Goal: Transaction & Acquisition: Purchase product/service

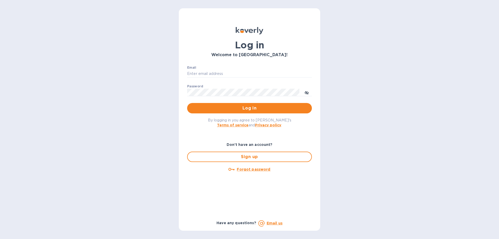
type input "solartime@gmail.com"
click at [247, 110] on span "Log in" at bounding box center [249, 108] width 116 height 6
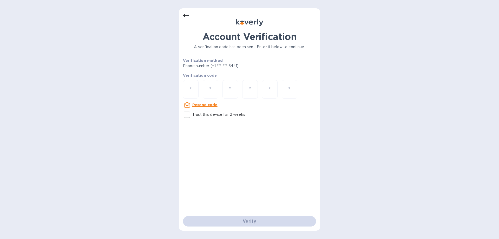
click at [194, 88] on div at bounding box center [191, 89] width 16 height 18
type input "9"
type input "2"
type input "9"
type input "4"
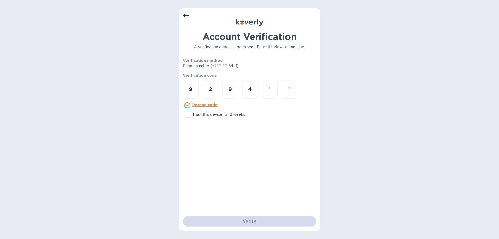
type input "9"
type input "6"
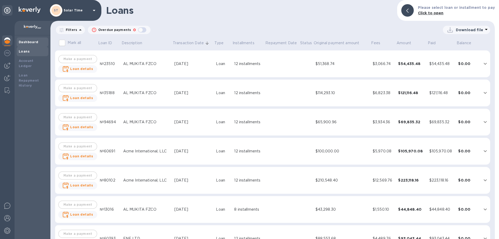
click at [25, 42] on b "Dashboard" at bounding box center [29, 42] width 20 height 4
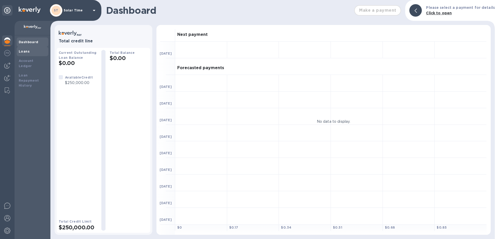
click at [24, 51] on b "Loans" at bounding box center [24, 51] width 11 height 4
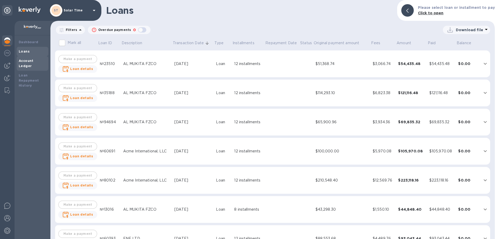
click at [30, 63] on div "Account Ledger" at bounding box center [33, 63] width 28 height 10
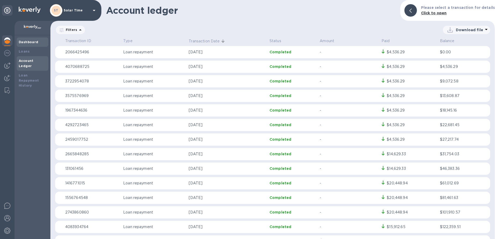
click at [30, 39] on div "Dashboard" at bounding box center [33, 41] width 28 height 5
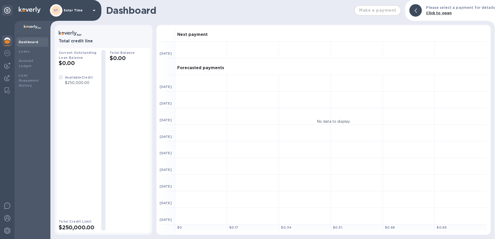
click at [9, 41] on img at bounding box center [7, 40] width 6 height 6
click at [8, 52] on img at bounding box center [7, 53] width 6 height 6
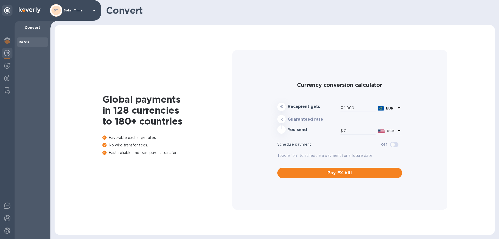
type input "1,181.61"
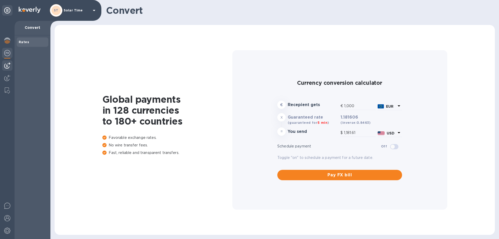
click at [8, 64] on img at bounding box center [7, 65] width 6 height 6
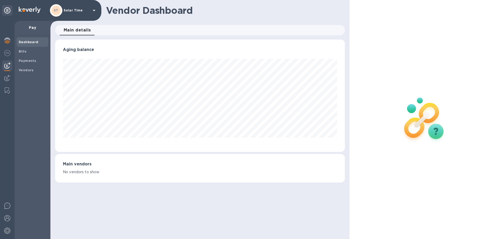
scroll to position [112, 289]
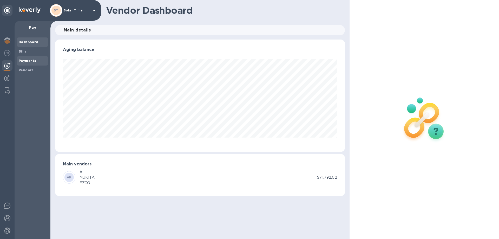
click at [26, 60] on b "Payments" at bounding box center [27, 61] width 17 height 4
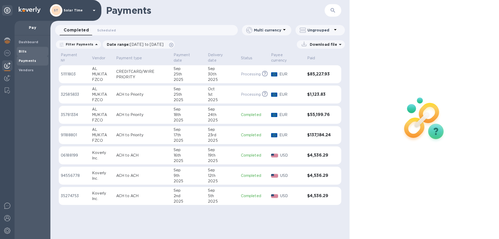
click at [23, 52] on b "Bills" at bounding box center [23, 51] width 8 height 4
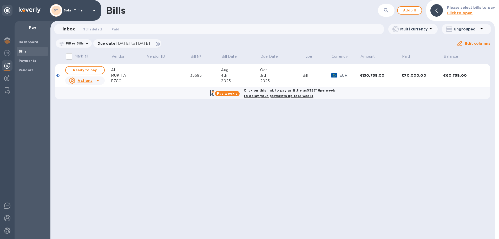
click at [372, 75] on div "€130,758.00" at bounding box center [381, 75] width 42 height 5
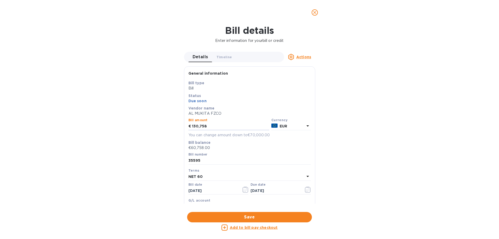
drag, startPoint x: 258, startPoint y: 126, endPoint x: 159, endPoint y: 125, distance: 99.3
click at [159, 125] on div "Bill details Enter information for your bill or credit Details 0 Timeline 0 Act…" at bounding box center [249, 132] width 499 height 214
click at [245, 153] on div "Bill number 35595" at bounding box center [249, 159] width 122 height 12
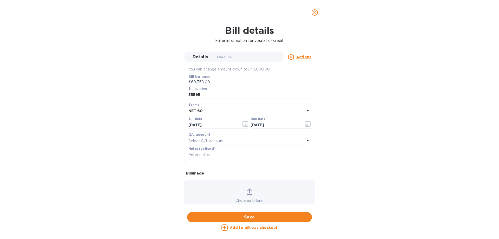
scroll to position [104, 0]
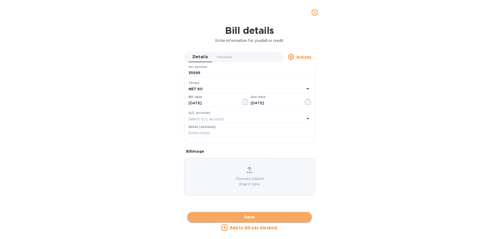
click at [259, 217] on span "Save" at bounding box center [249, 217] width 116 height 6
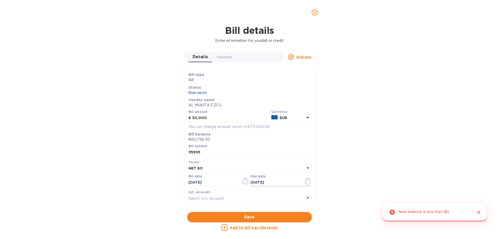
scroll to position [0, 0]
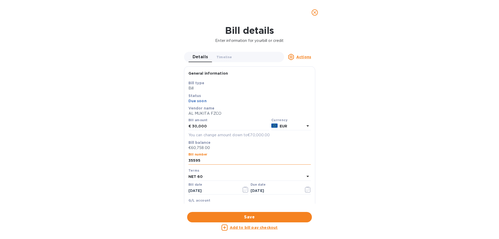
click at [250, 161] on input "35595" at bounding box center [249, 161] width 122 height 8
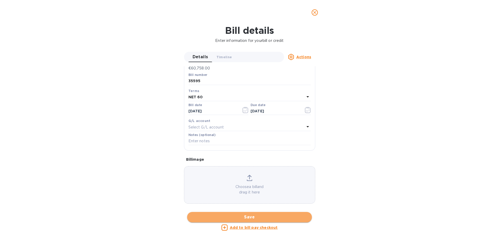
scroll to position [80, 0]
click at [277, 217] on span "Save" at bounding box center [249, 217] width 116 height 6
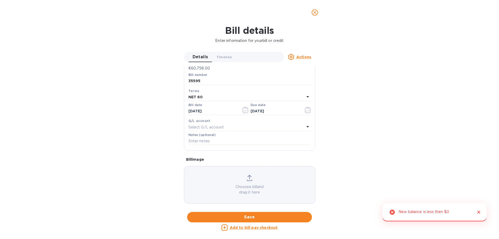
click at [271, 129] on div "Select G/L account" at bounding box center [246, 126] width 116 height 7
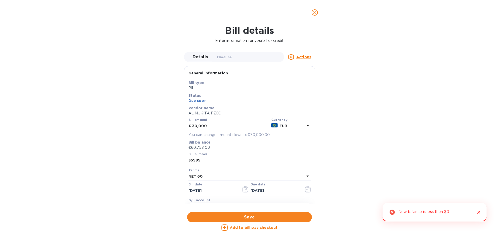
scroll to position [0, 0]
click at [208, 148] on p "€60,758.00" at bounding box center [249, 147] width 122 height 5
click at [218, 162] on input "35595" at bounding box center [249, 161] width 122 height 8
click at [224, 178] on div "NET 60" at bounding box center [246, 176] width 116 height 7
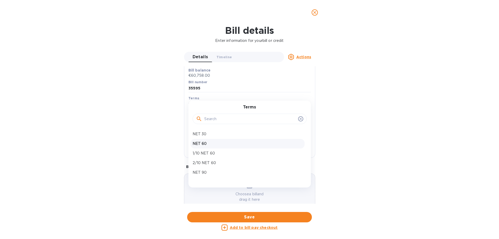
scroll to position [78, 0]
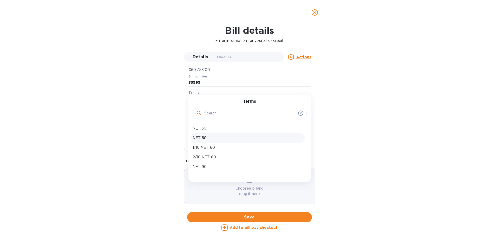
click at [210, 140] on p "NET 60" at bounding box center [248, 137] width 110 height 5
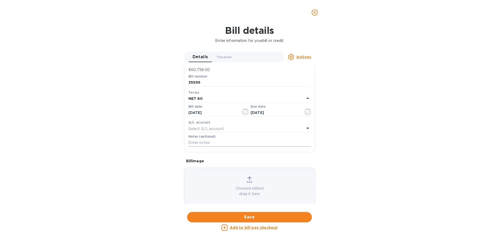
scroll to position [0, 0]
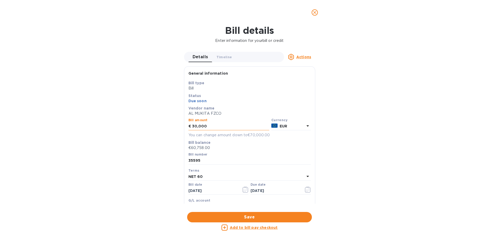
click at [223, 128] on input "30,000" at bounding box center [230, 126] width 77 height 8
click at [268, 162] on input "35595" at bounding box center [249, 161] width 122 height 8
click at [274, 175] on div "NET 60" at bounding box center [246, 176] width 116 height 7
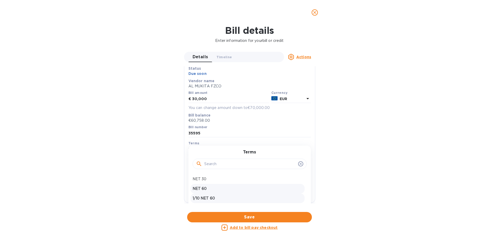
scroll to position [52, 0]
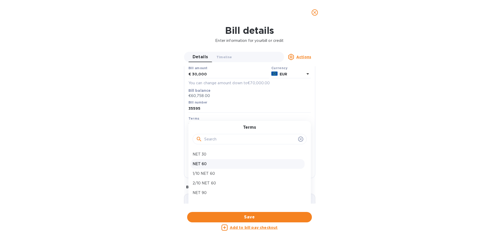
click at [240, 164] on p "NET 60" at bounding box center [248, 163] width 110 height 5
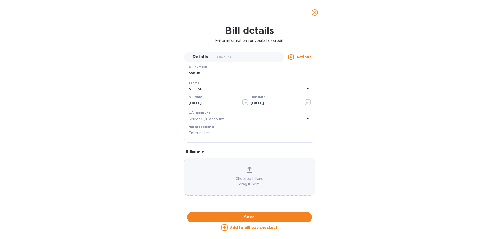
scroll to position [169, 0]
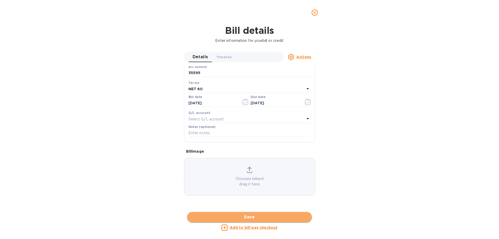
click at [264, 215] on span "Save" at bounding box center [249, 217] width 116 height 6
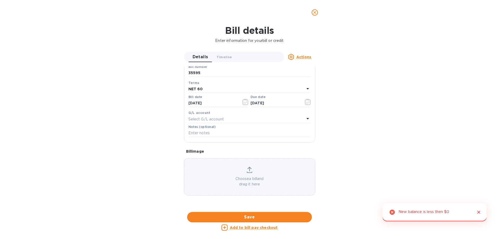
click at [426, 212] on div "New balance is less then $0" at bounding box center [423, 212] width 51 height 10
click at [298, 57] on u "Actions" at bounding box center [303, 57] width 15 height 4
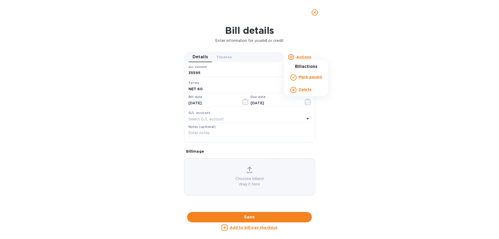
click at [355, 64] on div at bounding box center [249, 119] width 499 height 239
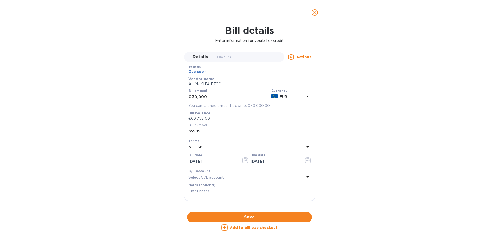
scroll to position [0, 0]
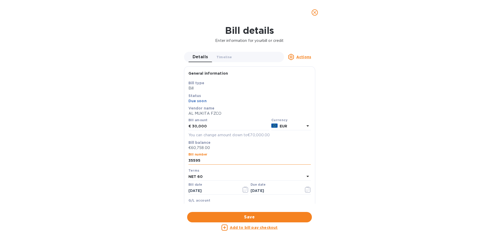
click at [268, 161] on input "35595" at bounding box center [249, 161] width 122 height 8
click at [209, 148] on p "€60,758.00" at bounding box center [249, 147] width 122 height 5
drag, startPoint x: 208, startPoint y: 126, endPoint x: 189, endPoint y: 126, distance: 18.5
click at [189, 126] on div "€ 30,000" at bounding box center [228, 126] width 81 height 8
click at [221, 160] on input "35595" at bounding box center [249, 161] width 122 height 8
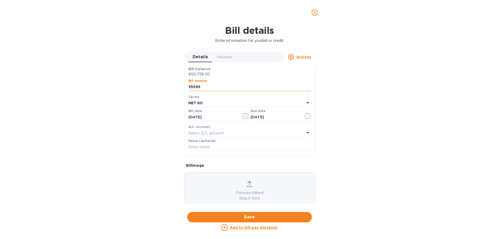
scroll to position [78, 0]
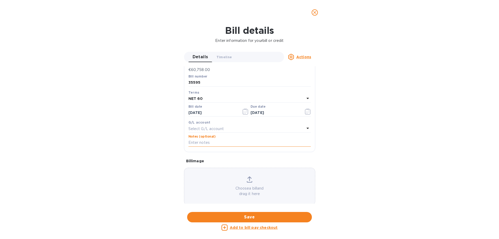
click at [218, 142] on input "text" at bounding box center [249, 143] width 122 height 8
click at [223, 125] on div "Select G/L account" at bounding box center [246, 128] width 116 height 7
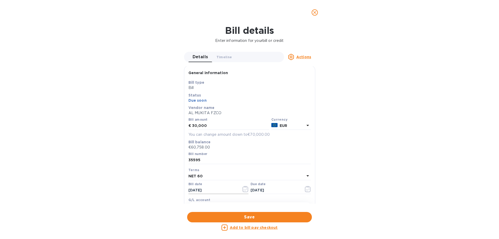
scroll to position [0, 0]
drag, startPoint x: 212, startPoint y: 125, endPoint x: 189, endPoint y: 127, distance: 22.4
click at [189, 127] on div "€ 30,000" at bounding box center [228, 126] width 81 height 8
type input "60,758"
click at [210, 160] on input "35595" at bounding box center [249, 161] width 122 height 8
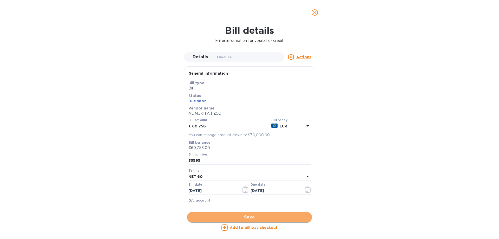
click at [270, 214] on span "Save" at bounding box center [249, 217] width 116 height 6
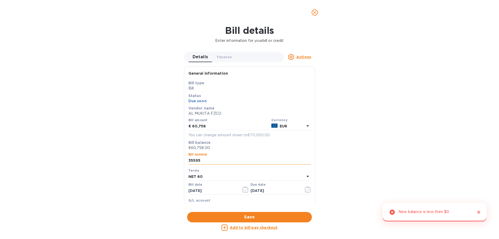
click at [245, 160] on input "35595" at bounding box center [249, 161] width 122 height 8
click at [223, 126] on input "60,758" at bounding box center [230, 126] width 77 height 8
click at [221, 57] on span "Timeline 0" at bounding box center [224, 56] width 16 height 5
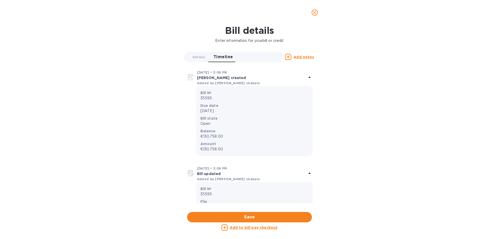
click at [221, 136] on p "€130,758.00" at bounding box center [254, 136] width 108 height 5
drag, startPoint x: 224, startPoint y: 136, endPoint x: 202, endPoint y: 136, distance: 22.3
click at [202, 136] on p "€130,758.00" at bounding box center [254, 136] width 108 height 5
copy p "130,758.00"
click at [199, 56] on span "Details 0" at bounding box center [199, 56] width 12 height 5
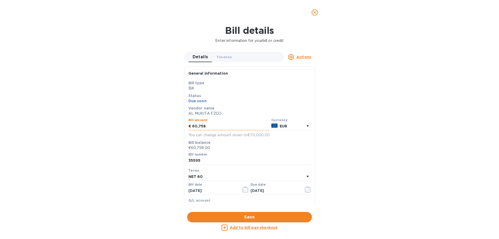
drag, startPoint x: 208, startPoint y: 127, endPoint x: 189, endPoint y: 127, distance: 19.5
click at [189, 127] on div "€ 60,758" at bounding box center [228, 126] width 81 height 8
paste input "130,758.00"
type input "130,758.00"
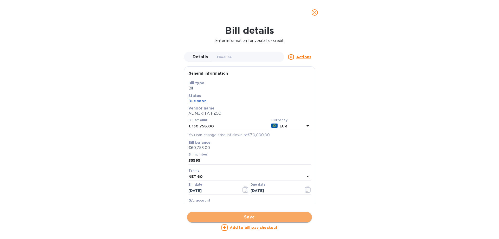
click at [269, 218] on span "Save" at bounding box center [249, 217] width 116 height 6
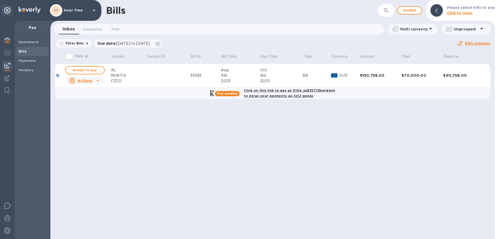
click at [457, 75] on div "€60,758.00" at bounding box center [463, 75] width 40 height 5
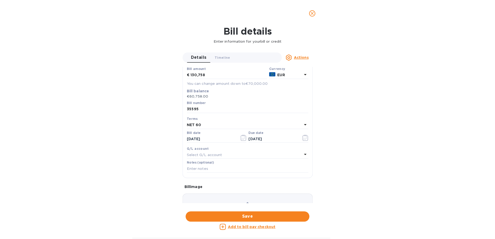
scroll to position [52, 0]
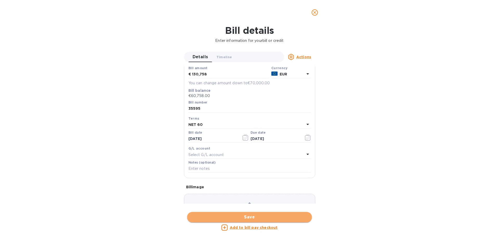
click at [265, 217] on span "Save" at bounding box center [249, 217] width 116 height 6
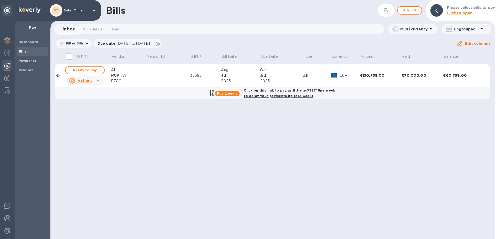
click at [310, 92] on b "Click on this link to pay as little as $357.16 per week to delay your payments …" at bounding box center [289, 92] width 91 height 9
click at [262, 94] on div "Click on this link to pay as little as $357.16 per week to delay your payments …" at bounding box center [289, 93] width 93 height 13
checkbox input "true"
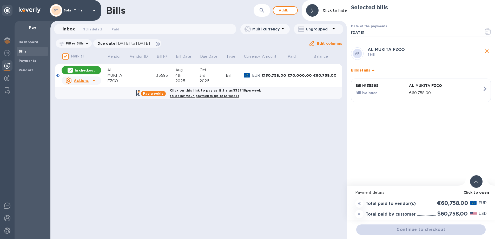
scroll to position [4, 0]
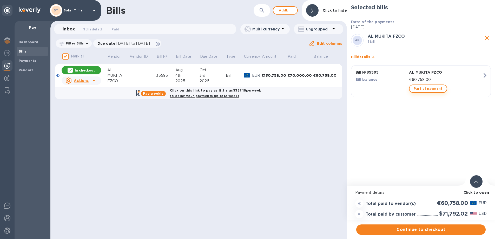
click at [419, 85] on span "Partial payment" at bounding box center [428, 88] width 29 height 6
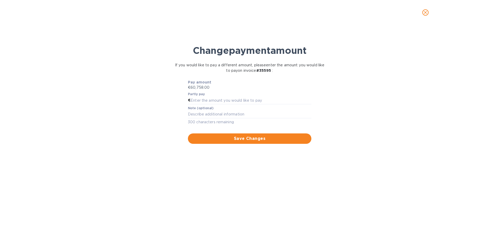
scroll to position [0, 0]
drag, startPoint x: 210, startPoint y: 87, endPoint x: 191, endPoint y: 89, distance: 19.6
click at [191, 89] on p "€60,758.00" at bounding box center [249, 87] width 123 height 5
click at [224, 102] on input "text" at bounding box center [250, 100] width 121 height 8
type input "30,000"
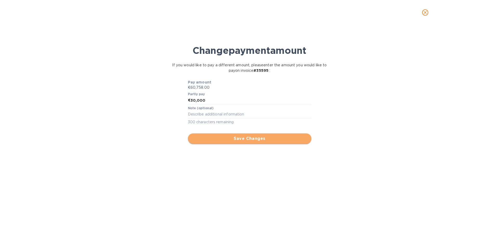
click at [258, 139] on span "Save Changes" at bounding box center [249, 138] width 115 height 6
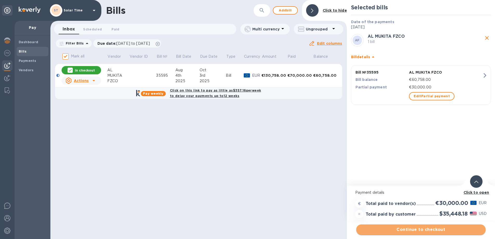
click at [432, 232] on span "Continue to checkout" at bounding box center [420, 229] width 121 height 6
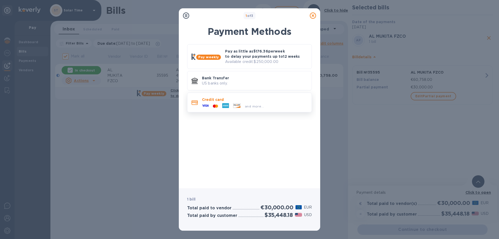
click at [226, 101] on p "Credit card" at bounding box center [255, 99] width 106 height 5
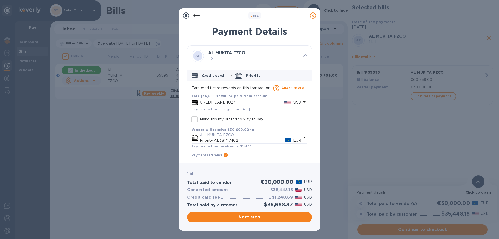
click at [233, 100] on p "CREDITCARD 1027" at bounding box center [242, 102] width 84 height 5
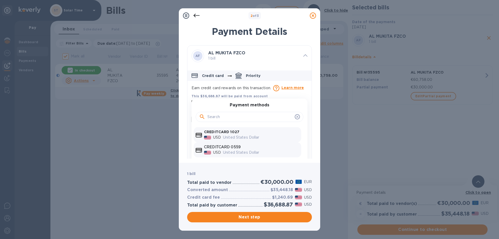
click at [236, 151] on p "United States Dollar" at bounding box center [261, 152] width 76 height 5
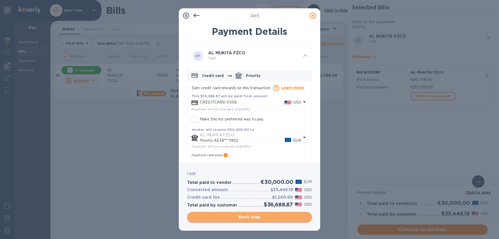
click at [286, 216] on span "Next step" at bounding box center [249, 217] width 116 height 6
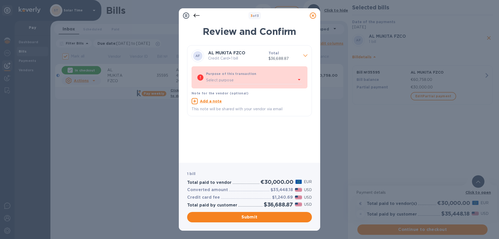
click at [249, 78] on div "Select purpose" at bounding box center [251, 80] width 90 height 8
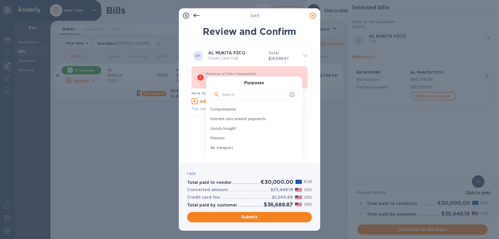
scroll to position [78, 0]
click at [246, 127] on p "Goods bought" at bounding box center [252, 126] width 84 height 5
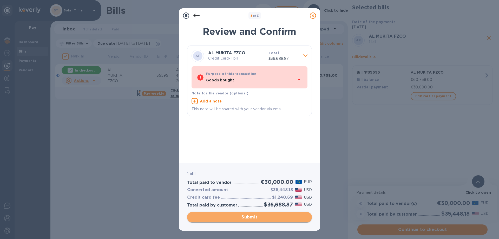
click at [267, 218] on span "Submit" at bounding box center [249, 217] width 116 height 6
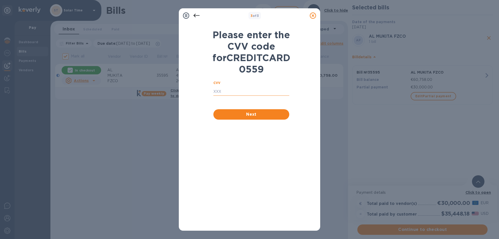
click at [232, 96] on input "text" at bounding box center [251, 92] width 76 height 8
type input "1"
type input "9273"
click at [271, 117] on span "Next" at bounding box center [252, 114] width 68 height 6
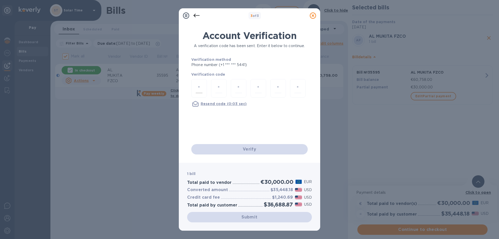
click at [198, 89] on input "number" at bounding box center [199, 88] width 7 height 10
type input "7"
type input "9"
type input "0"
type input "6"
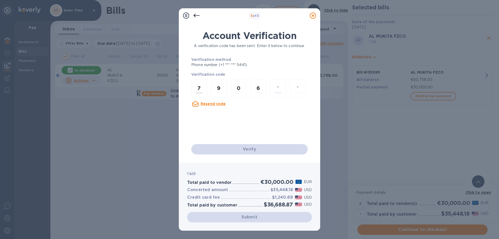
type input "0"
type input "6"
click at [217, 117] on u "Resend code" at bounding box center [213, 119] width 25 height 4
click at [203, 86] on div at bounding box center [199, 88] width 16 height 18
type input "3"
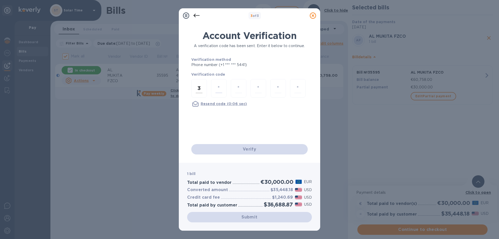
type input "9"
type input "5"
type input "2"
type input "7"
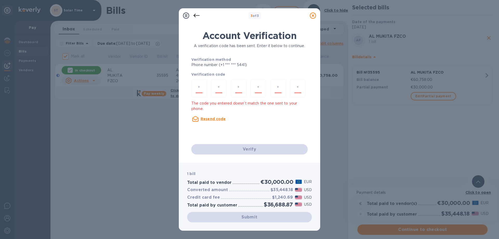
click at [217, 117] on u "Resend code" at bounding box center [213, 119] width 25 height 4
click at [200, 88] on input "number" at bounding box center [199, 88] width 7 height 10
type input "7"
type input "5"
type input "1"
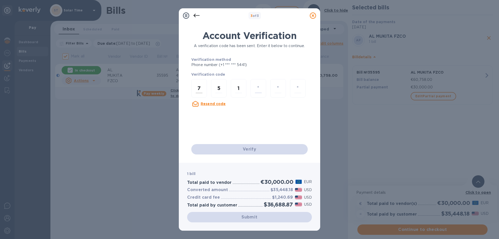
type input "9"
type input "7"
type input "3"
click at [314, 15] on icon at bounding box center [313, 15] width 6 height 6
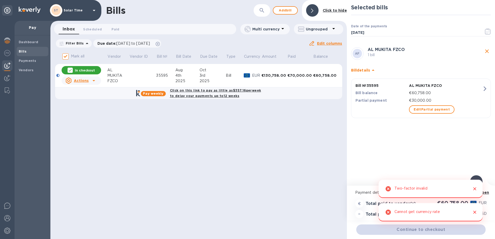
click at [477, 190] on icon "Close" at bounding box center [474, 188] width 5 height 5
click at [476, 213] on icon "Close" at bounding box center [474, 211] width 3 height 3
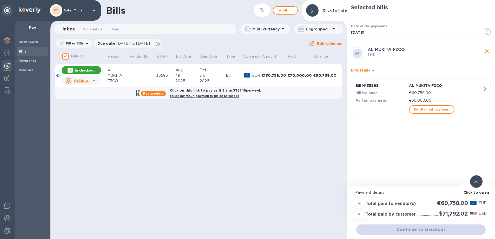
click at [404, 129] on div "Selected bills Date of the payments 09/29/2025 ​ AF AL MUKITA FZCO 1 bill Bill …" at bounding box center [421, 93] width 148 height 186
click at [272, 67] on td "€130,758.00" at bounding box center [274, 75] width 26 height 23
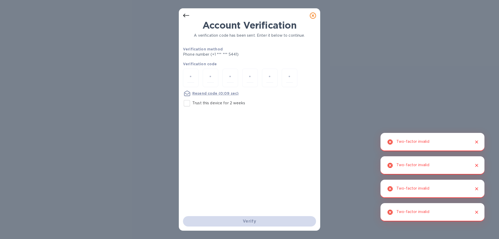
click at [475, 142] on icon "Close" at bounding box center [476, 141] width 5 height 5
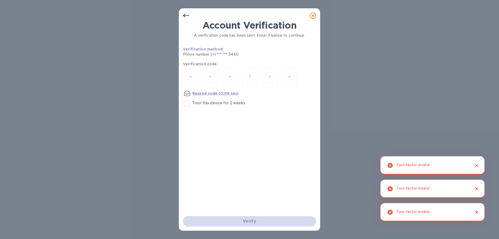
click at [313, 16] on icon at bounding box center [313, 15] width 6 height 6
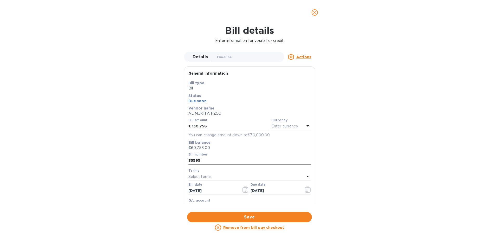
click at [263, 159] on input "35595" at bounding box center [249, 161] width 122 height 8
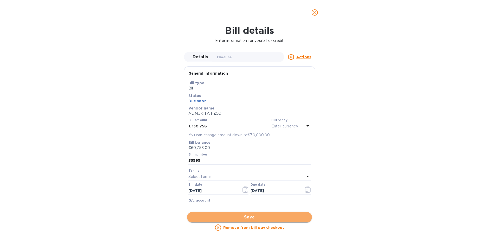
click at [293, 214] on span "Save" at bounding box center [249, 217] width 116 height 6
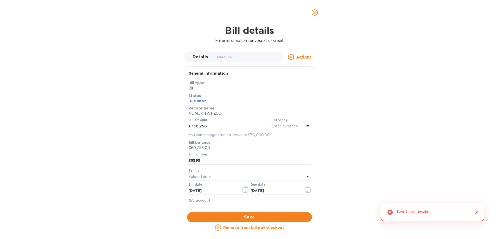
click at [476, 213] on icon "Close" at bounding box center [476, 211] width 3 height 3
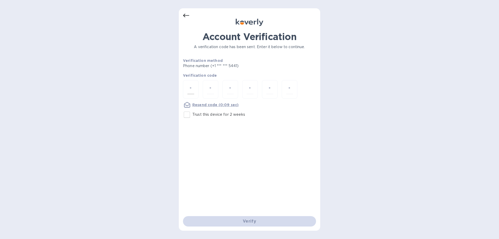
click at [195, 87] on div at bounding box center [191, 89] width 16 height 18
type input "2"
type input "0"
type input "8"
type input "6"
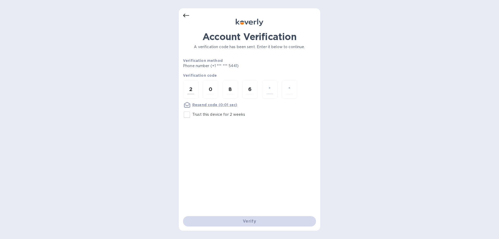
type input "5"
type input "1"
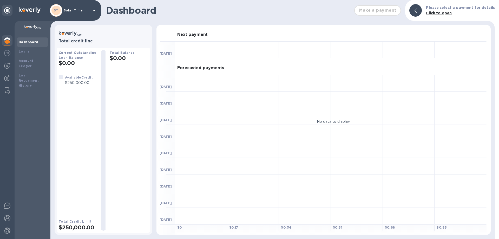
click at [26, 40] on b "Dashboard" at bounding box center [29, 42] width 20 height 4
click at [369, 10] on div "Make a payment" at bounding box center [377, 10] width 51 height 15
click at [388, 12] on div "Make a payment" at bounding box center [377, 10] width 51 height 15
click at [8, 65] on img at bounding box center [7, 65] width 6 height 6
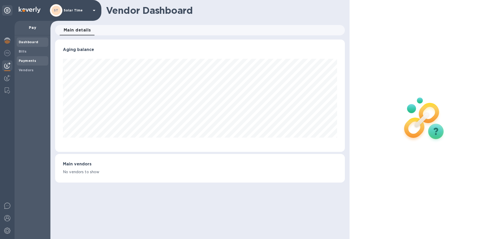
click at [28, 60] on b "Payments" at bounding box center [27, 61] width 17 height 4
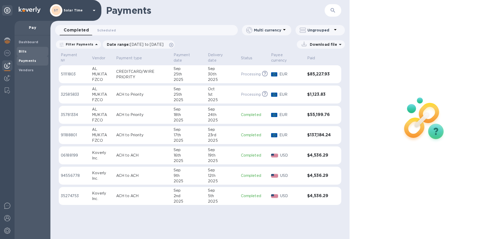
click at [26, 52] on b "Bills" at bounding box center [23, 51] width 8 height 4
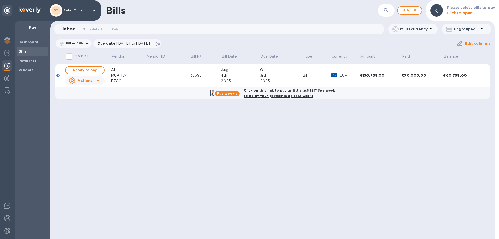
click at [445, 75] on div "€60,758.00" at bounding box center [463, 75] width 40 height 5
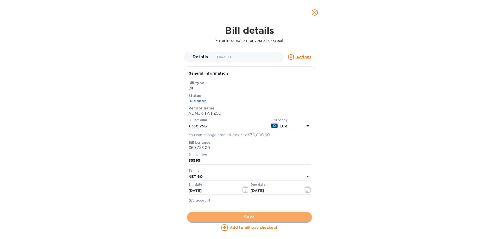
click at [277, 218] on span "Save" at bounding box center [249, 217] width 116 height 6
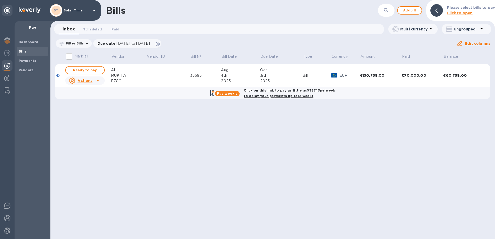
click at [270, 92] on b "Click on this link to pay as little as $357.13 per week to delay your payments …" at bounding box center [289, 92] width 91 height 9
click at [307, 93] on div "Click on this link to pay as little as $357.13 per week to delay your payments …" at bounding box center [289, 93] width 93 height 13
checkbox input "true"
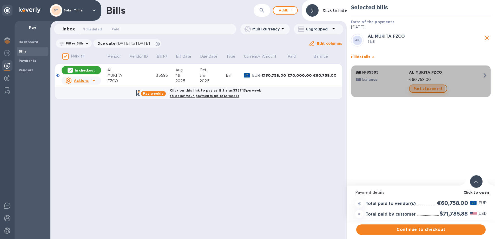
click at [422, 89] on span "Partial payment" at bounding box center [428, 88] width 29 height 6
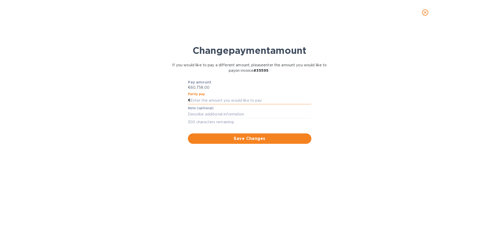
click at [209, 101] on input "text" at bounding box center [250, 100] width 121 height 8
type input "30,758"
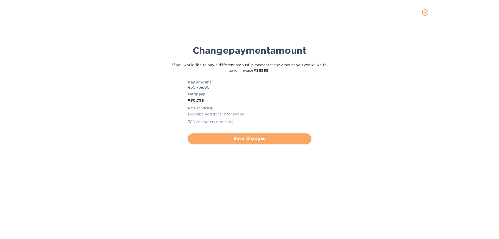
click at [239, 139] on span "Save Changes" at bounding box center [249, 138] width 115 height 6
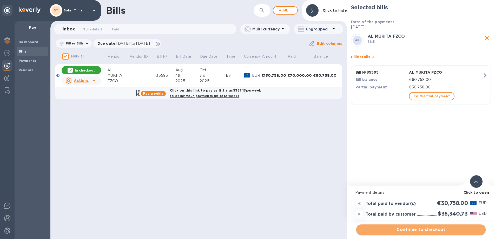
click at [437, 230] on span "Continue to checkout" at bounding box center [420, 229] width 121 height 6
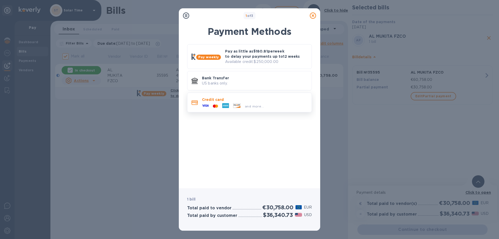
click at [226, 101] on p "Credit card" at bounding box center [255, 99] width 106 height 5
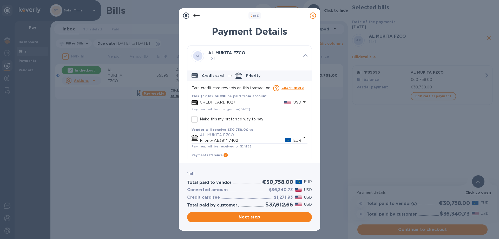
click at [222, 100] on p "CREDITCARD 1027" at bounding box center [242, 102] width 84 height 5
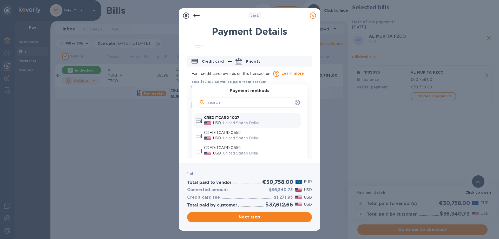
scroll to position [28, 0]
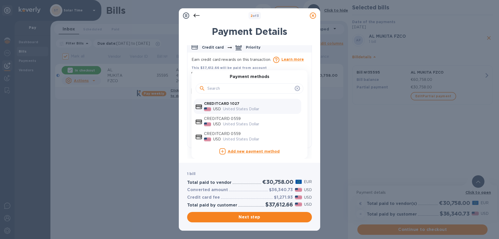
click at [262, 151] on b "Add new payment method" at bounding box center [254, 151] width 52 height 4
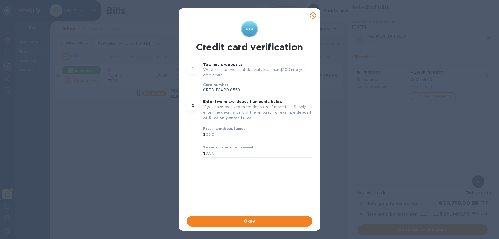
scroll to position [18, 0]
drag, startPoint x: 229, startPoint y: 135, endPoint x: 230, endPoint y: 132, distance: 3.6
click at [229, 135] on input "text" at bounding box center [259, 135] width 107 height 8
type input "0.98"
click at [234, 154] on input "text" at bounding box center [259, 154] width 107 height 8
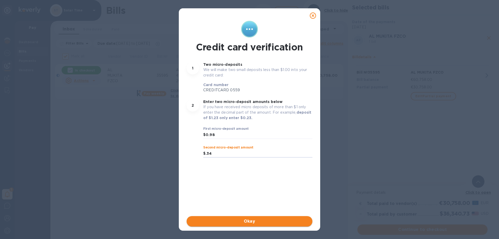
type input "0.34"
click at [266, 222] on span "Okay" at bounding box center [249, 221] width 117 height 6
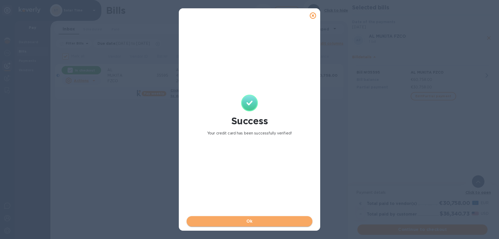
click at [279, 221] on span "Ok" at bounding box center [249, 221] width 117 height 6
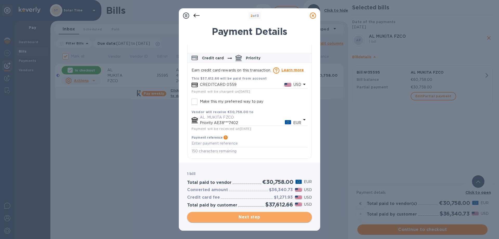
click at [262, 217] on span "Next step" at bounding box center [249, 217] width 116 height 6
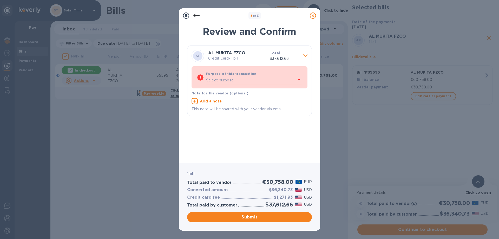
click at [250, 80] on div "Select purpose" at bounding box center [251, 80] width 90 height 8
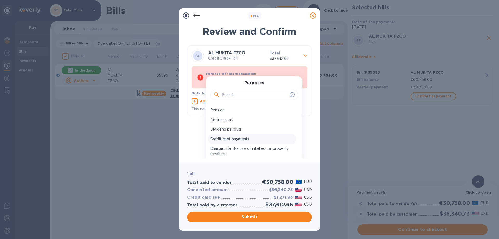
scroll to position [52, 0]
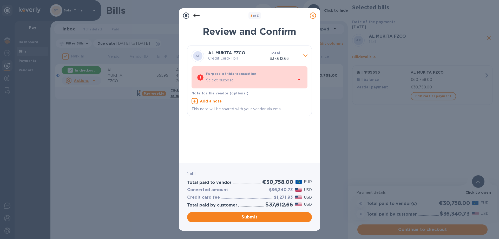
click at [191, 118] on div "AF AL MUKITA FZCO Credit Card • 1 bill Total $37,612.66 Purpose of this transac…" at bounding box center [249, 101] width 125 height 113
click at [245, 80] on div "Select purpose" at bounding box center [251, 80] width 90 height 8
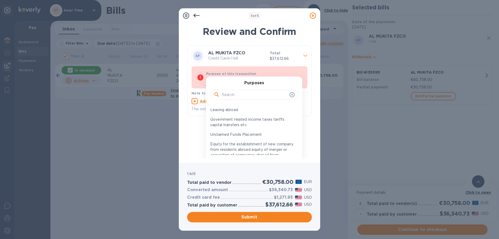
click at [238, 96] on input "text" at bounding box center [254, 95] width 65 height 8
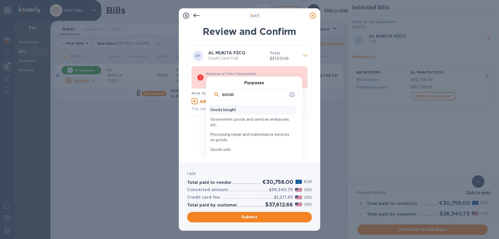
type input "GOOD"
click at [237, 109] on p "Goods bought" at bounding box center [252, 109] width 84 height 5
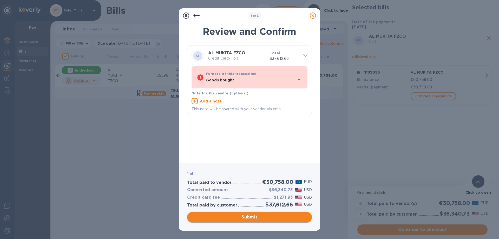
click at [274, 218] on span "Submit" at bounding box center [249, 217] width 116 height 6
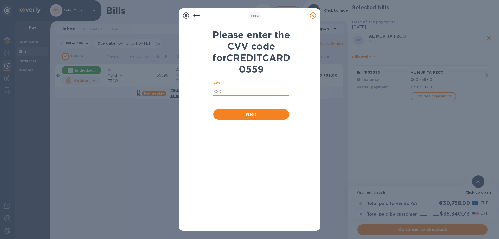
click at [228, 96] on input "text" at bounding box center [251, 92] width 76 height 8
type input "0315"
click at [267, 117] on span "Next" at bounding box center [252, 114] width 68 height 6
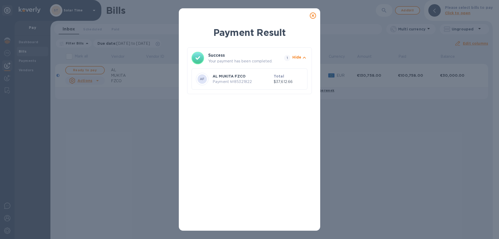
click at [314, 17] on icon at bounding box center [313, 15] width 6 height 6
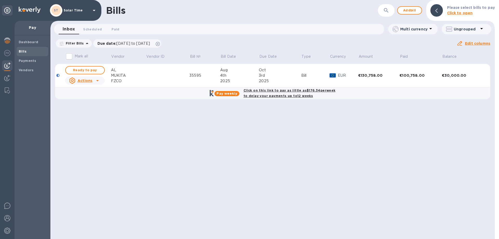
click at [272, 90] on b "Click on this link to pay as little as $176.34 per week to delay your payments …" at bounding box center [289, 92] width 92 height 9
checkbox input "true"
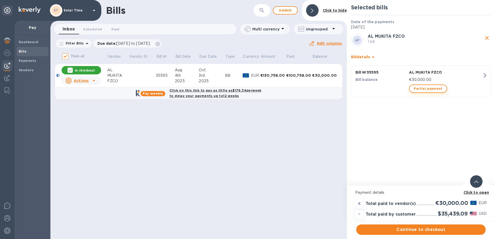
click at [431, 88] on span "Partial payment" at bounding box center [428, 88] width 29 height 6
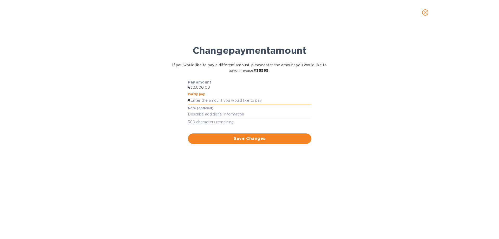
click at [220, 99] on input "text" at bounding box center [250, 100] width 121 height 8
click at [219, 97] on input "text" at bounding box center [250, 100] width 121 height 8
type input "30,000"
click at [230, 113] on textarea at bounding box center [249, 114] width 123 height 4
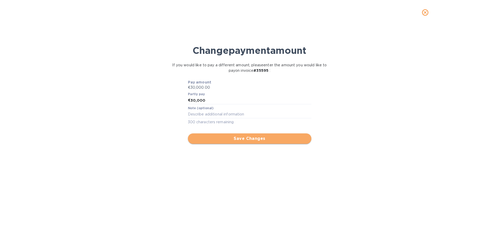
click at [251, 138] on span "Save Changes" at bounding box center [249, 138] width 115 height 6
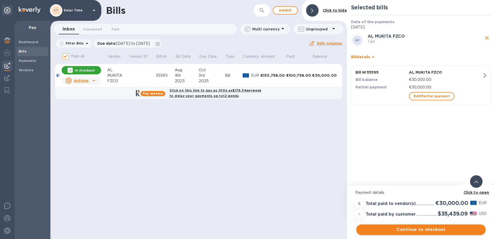
click at [431, 227] on span "Continue to checkout" at bounding box center [420, 229] width 121 height 6
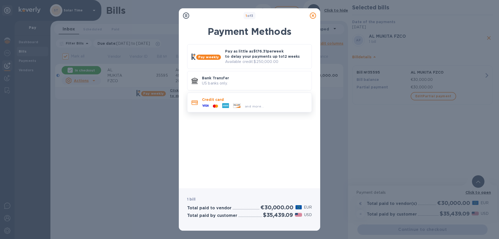
click at [216, 97] on p "Credit card" at bounding box center [255, 99] width 106 height 5
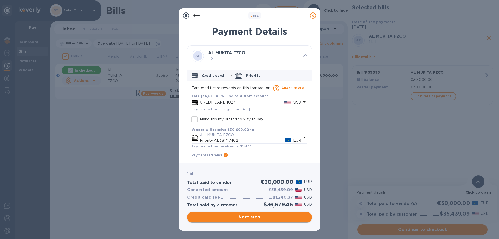
click at [266, 215] on span "Next step" at bounding box center [249, 217] width 116 height 6
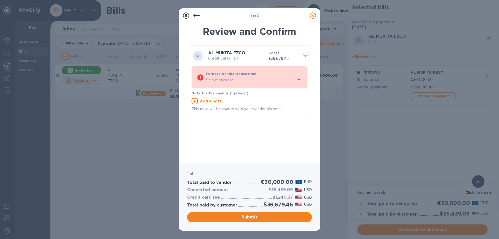
click at [255, 82] on div "Select purpose" at bounding box center [251, 80] width 90 height 8
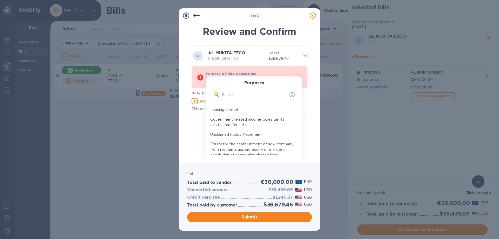
click at [248, 97] on input "text" at bounding box center [254, 95] width 65 height 8
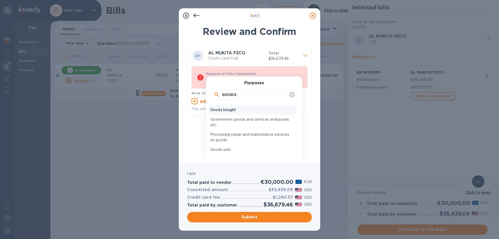
type input "GOODS"
click at [249, 109] on p "Goods bought" at bounding box center [252, 109] width 84 height 5
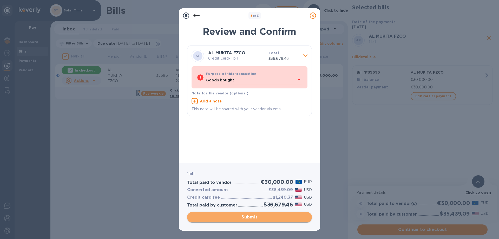
click at [269, 221] on button "Submit" at bounding box center [249, 217] width 125 height 10
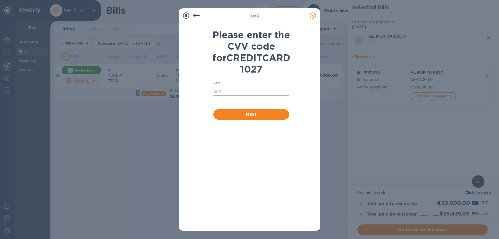
click at [231, 96] on input "text" at bounding box center [251, 92] width 76 height 8
type input "8012"
click at [252, 117] on span "Next" at bounding box center [252, 114] width 68 height 6
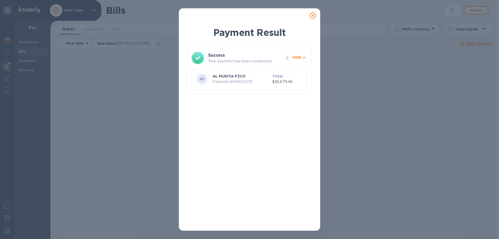
click at [314, 17] on icon at bounding box center [313, 15] width 6 height 6
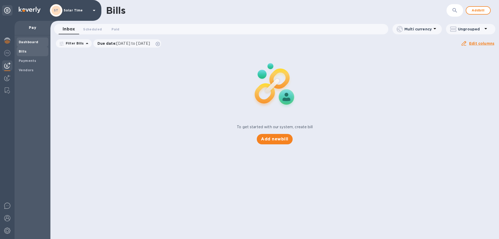
click at [32, 44] on b "Dashboard" at bounding box center [29, 42] width 20 height 4
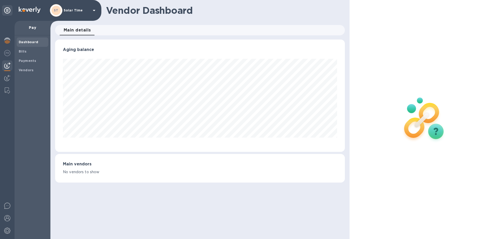
scroll to position [112, 289]
click at [24, 52] on b "Bills" at bounding box center [23, 51] width 8 height 4
